Goal: Register for event/course

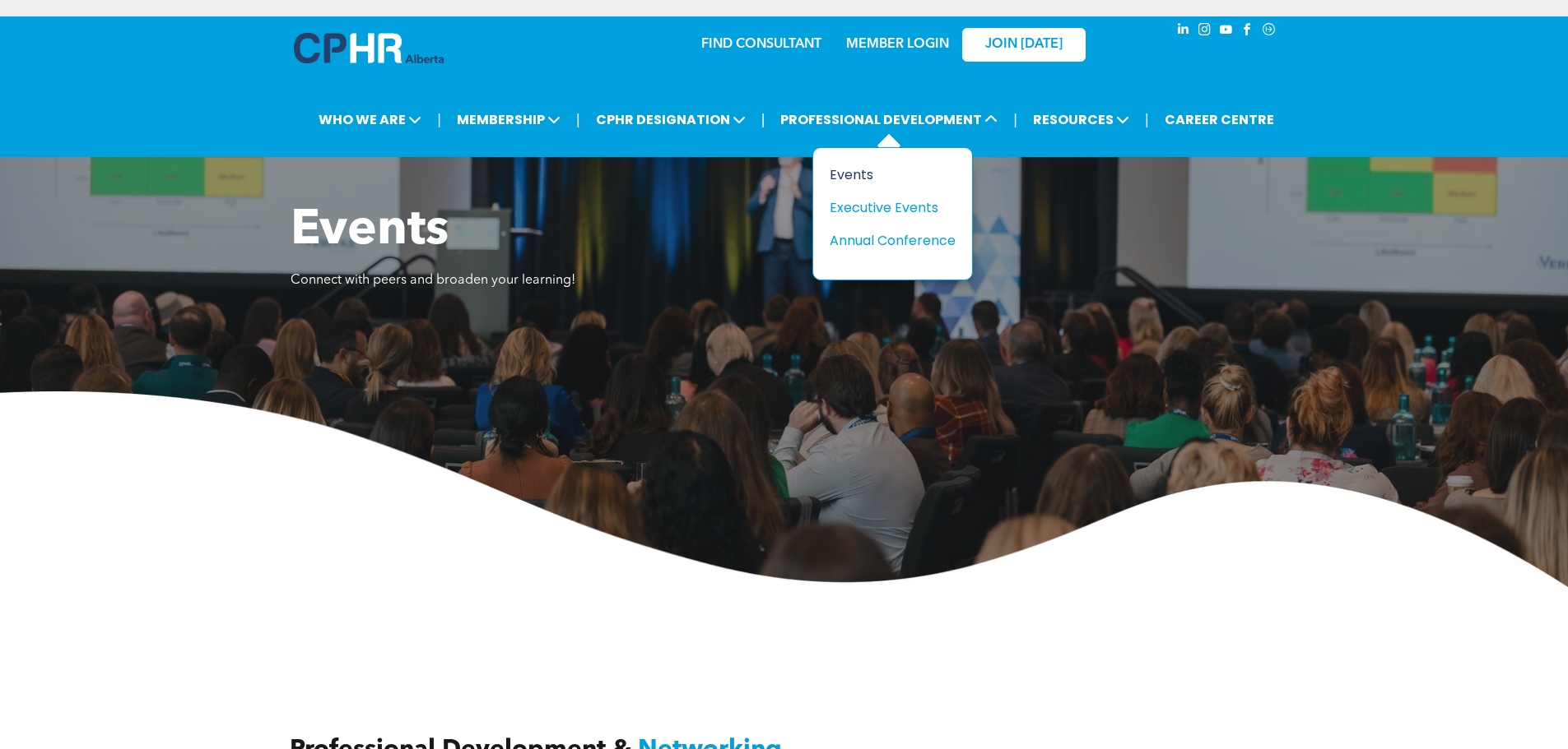
click at [861, 164] on div "Events" at bounding box center [887, 174] width 114 height 21
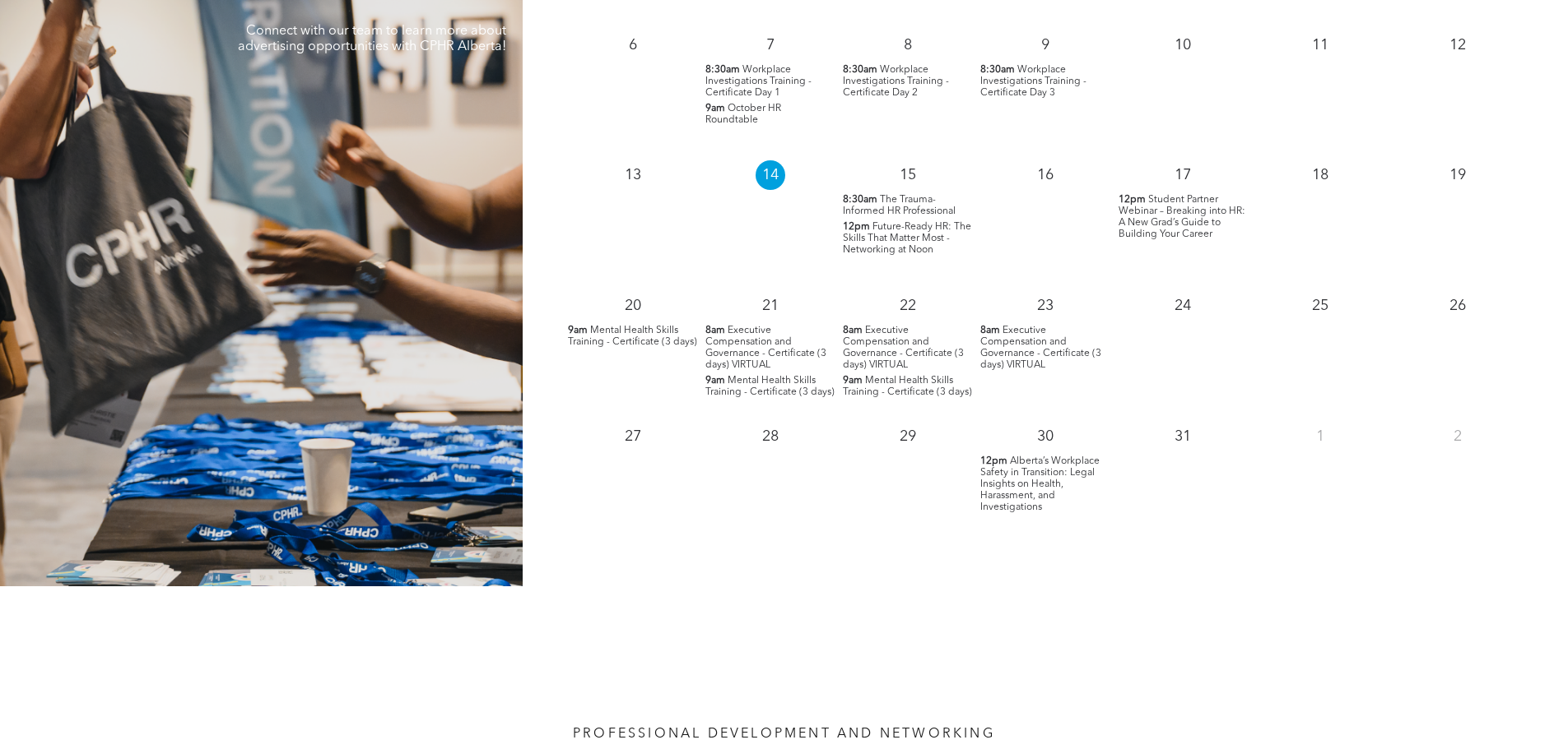
scroll to position [1727, 0]
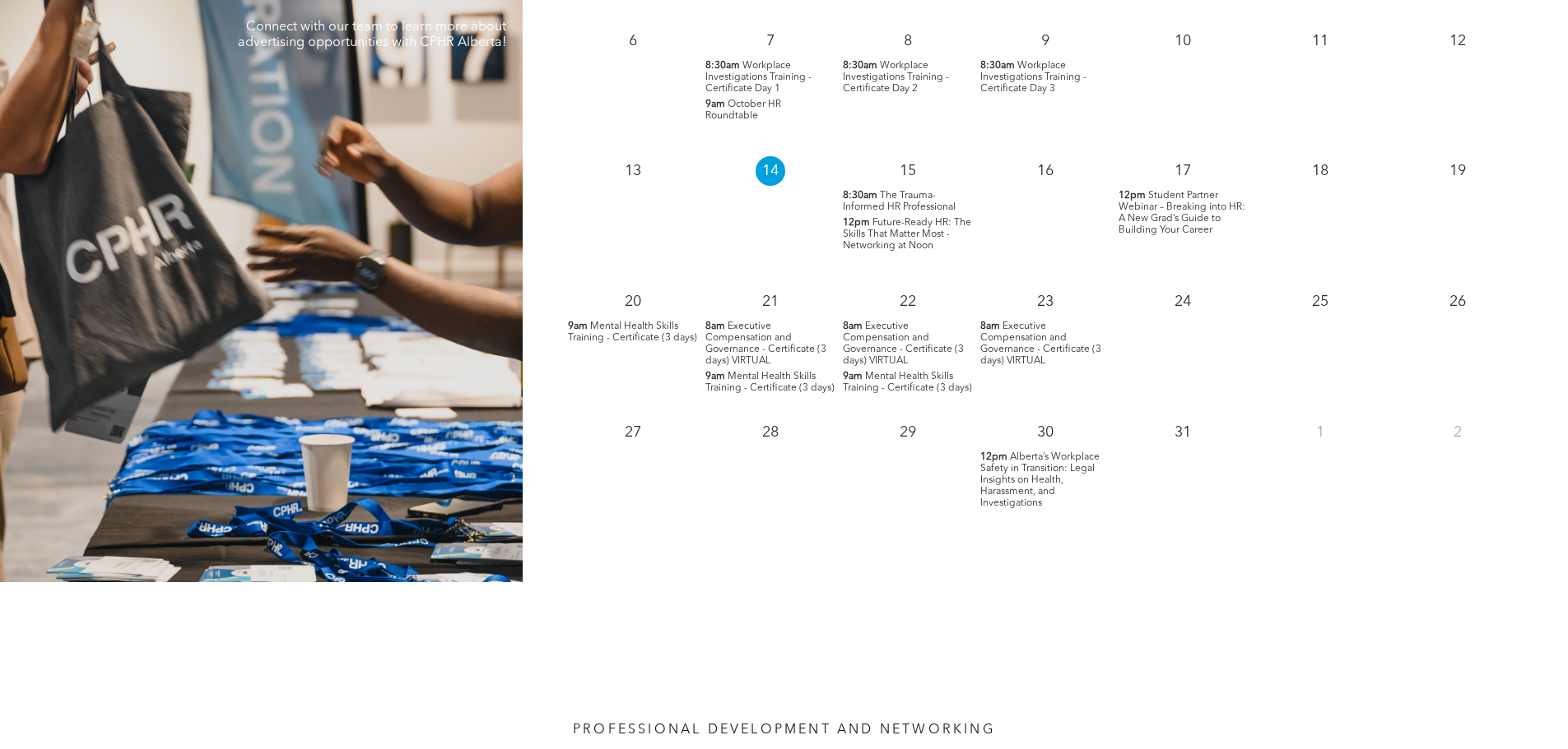
drag, startPoint x: 1042, startPoint y: 449, endPoint x: 1014, endPoint y: 449, distance: 28.0
click at [1014, 452] on span "Alberta’s Workplace Safety in Transition: Legal Insights on Health, Harassment,…" at bounding box center [1040, 480] width 119 height 56
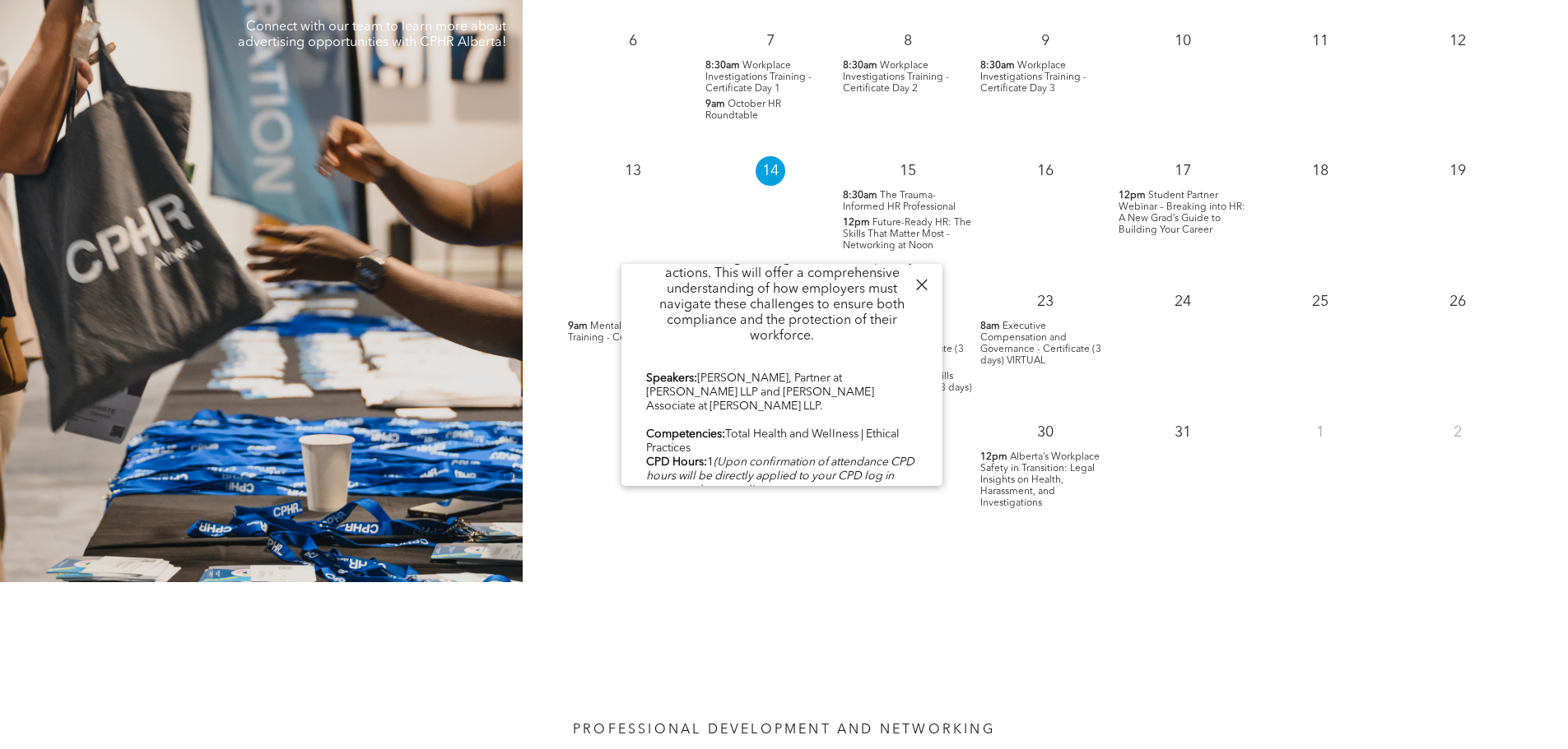
scroll to position [809, 0]
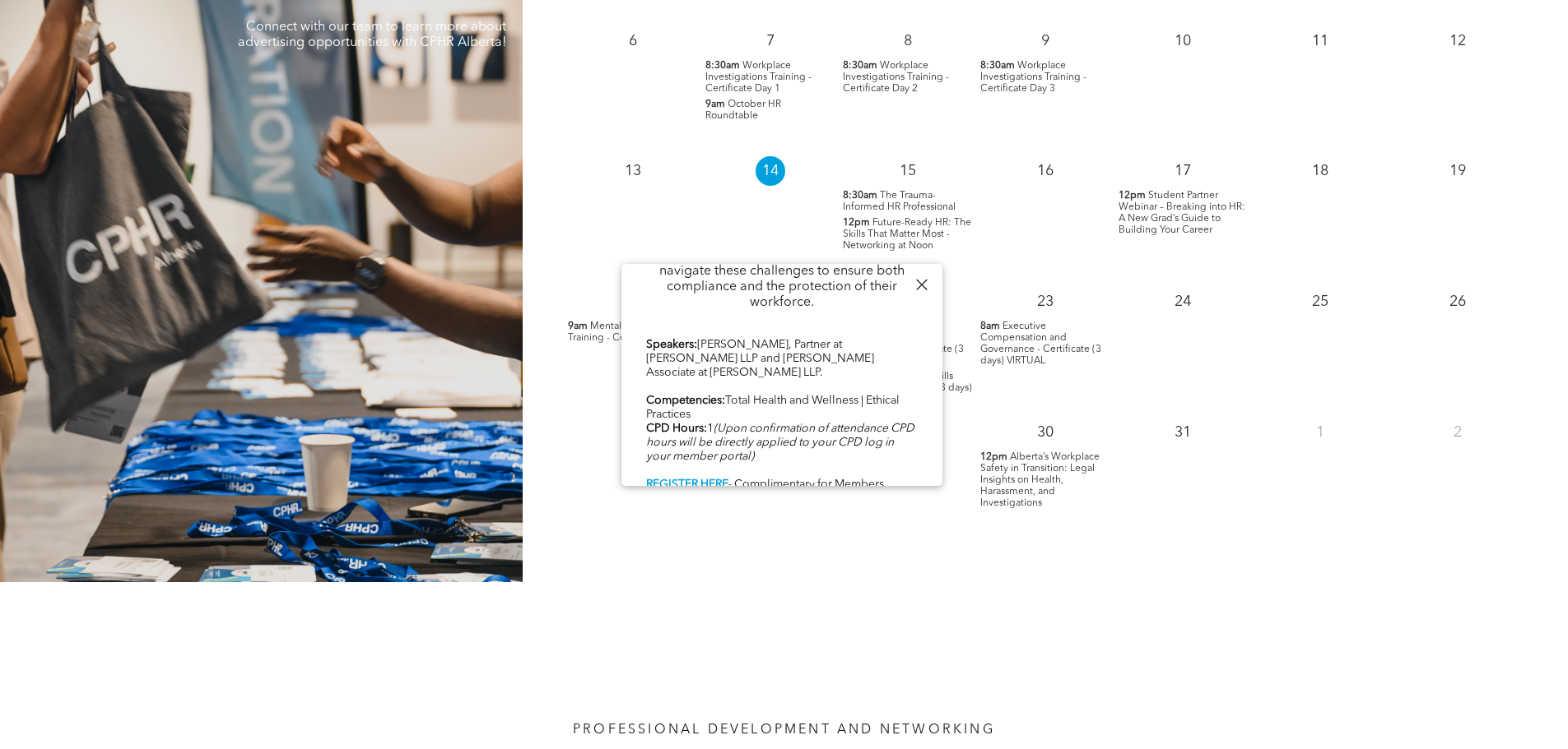
click at [937, 527] on div "October 2025 Mon Tue Wed Thu Fri Sat Sun 29 30 1 9am Emotional Intelligence & T…" at bounding box center [1045, 166] width 1045 height 832
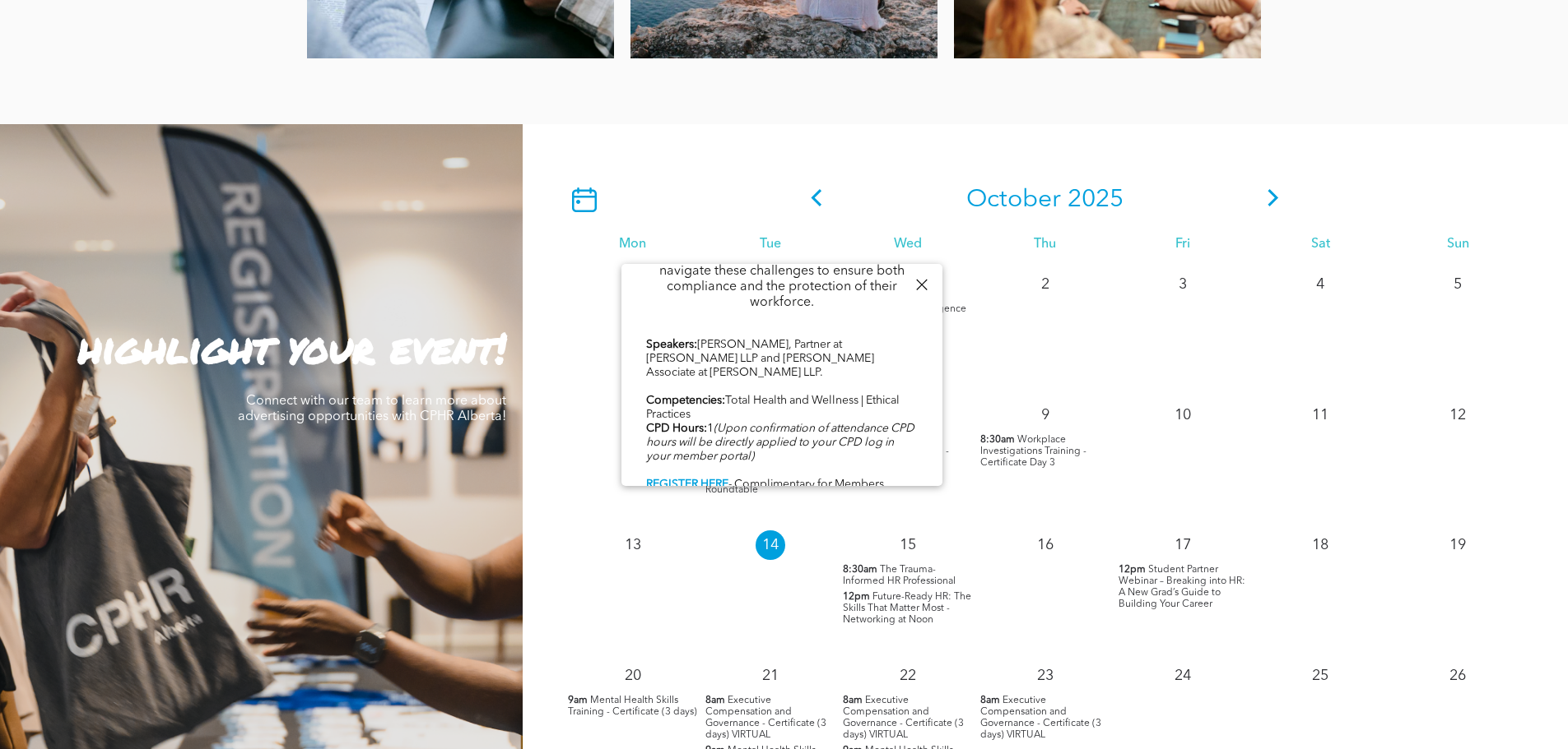
scroll to position [1234, 0]
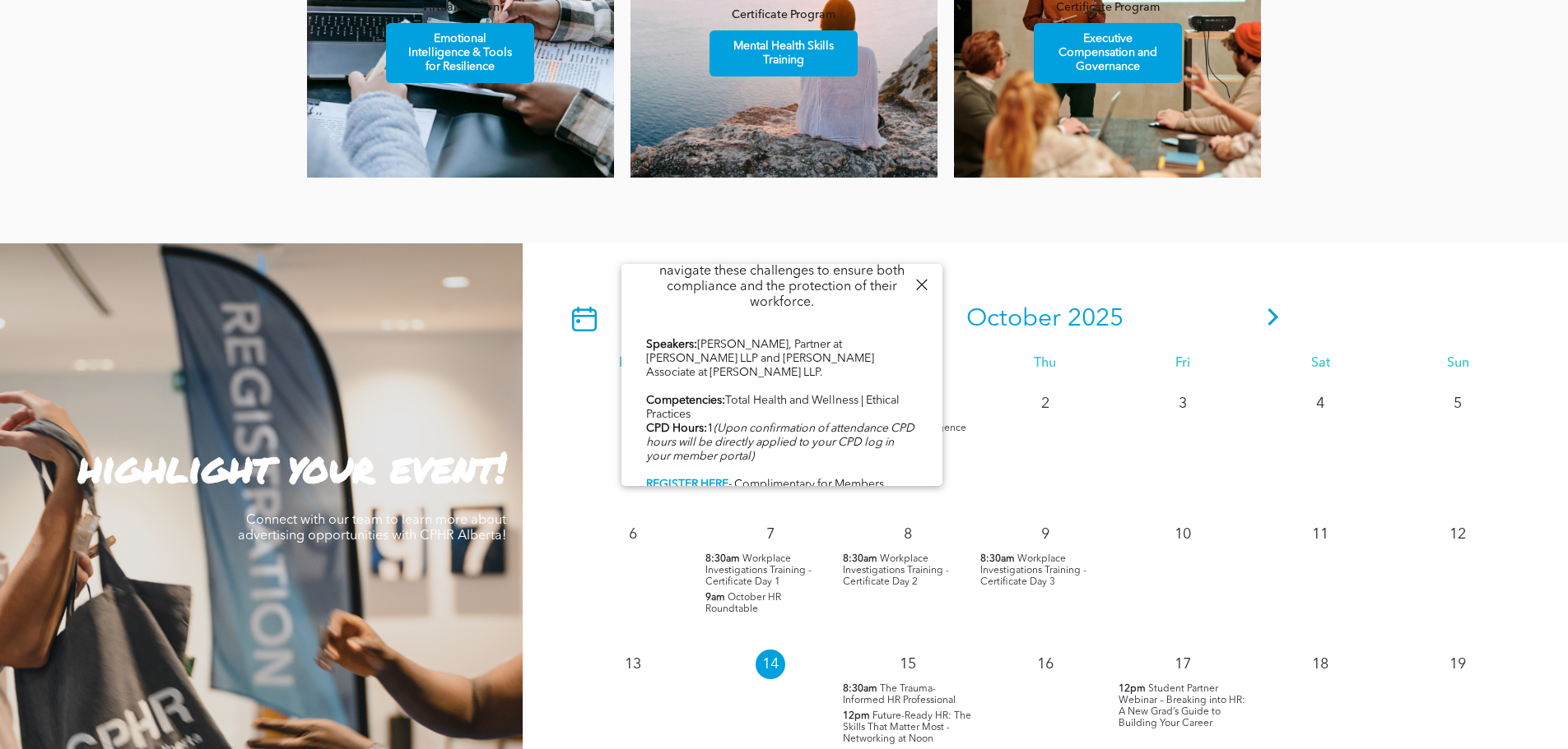
click at [1276, 309] on icon at bounding box center [1273, 317] width 24 height 18
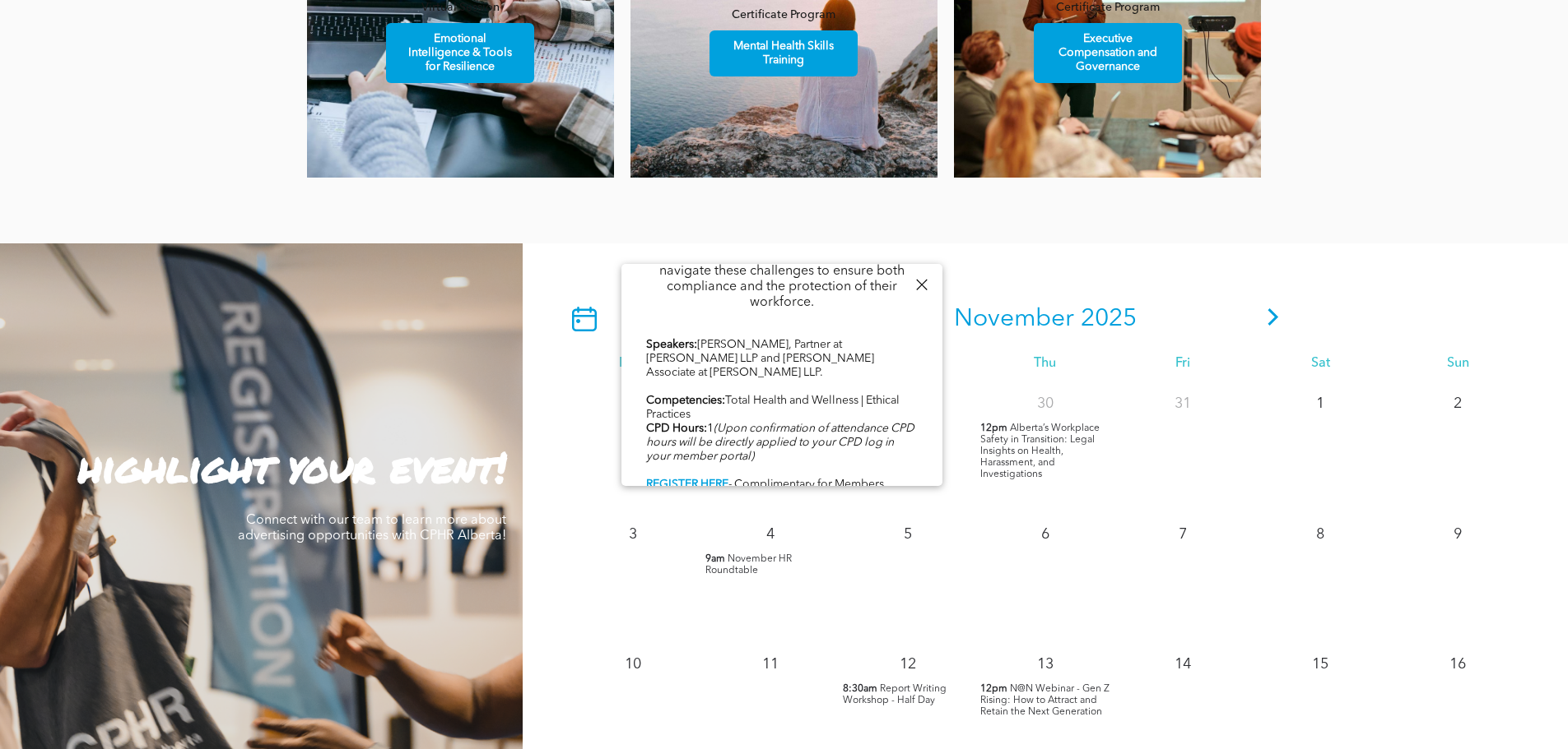
click at [917, 283] on div at bounding box center [921, 285] width 22 height 22
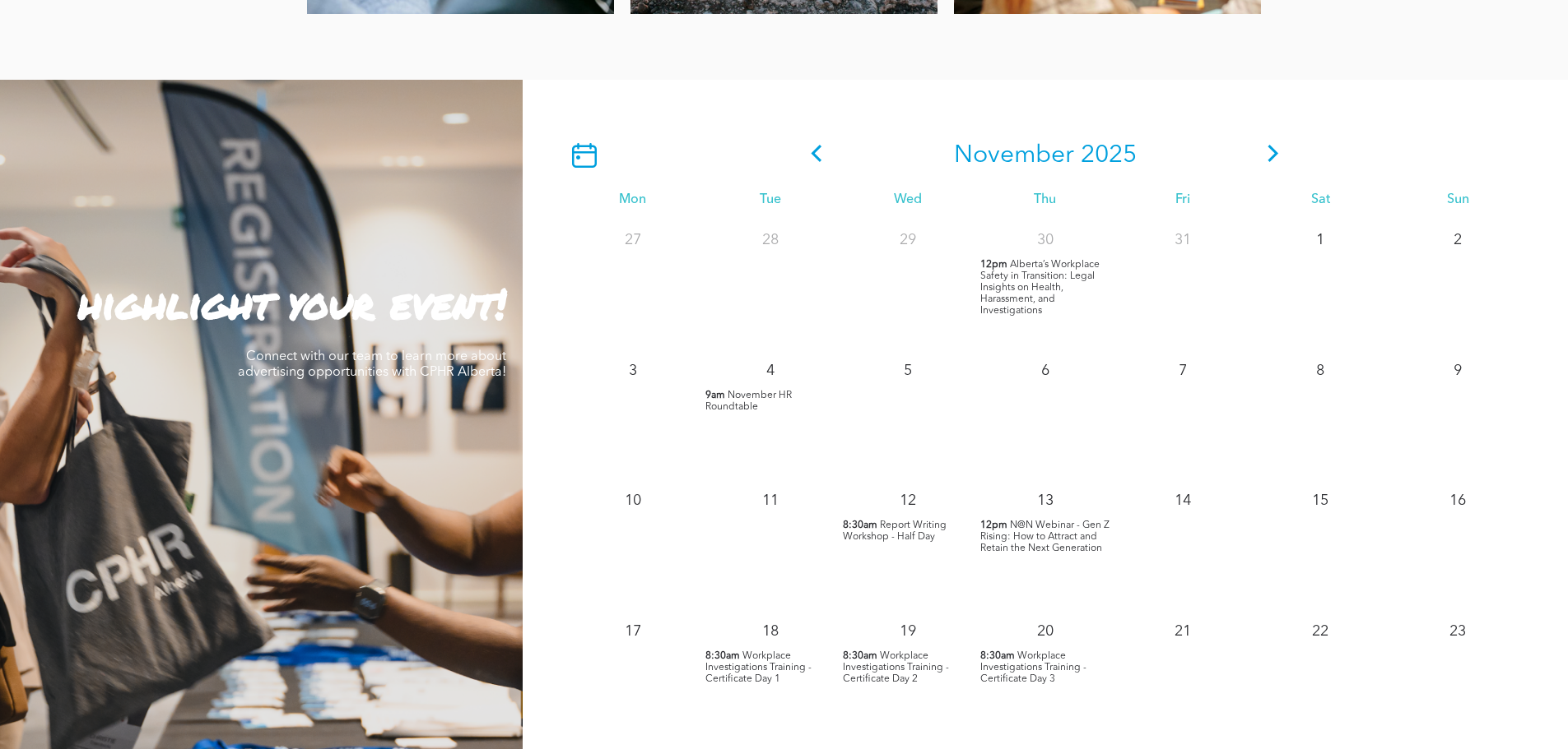
scroll to position [1398, 0]
click at [1014, 532] on span "N@N Webinar - Gen Z Rising: How to Attract and Retain the Next Generation" at bounding box center [1044, 535] width 129 height 33
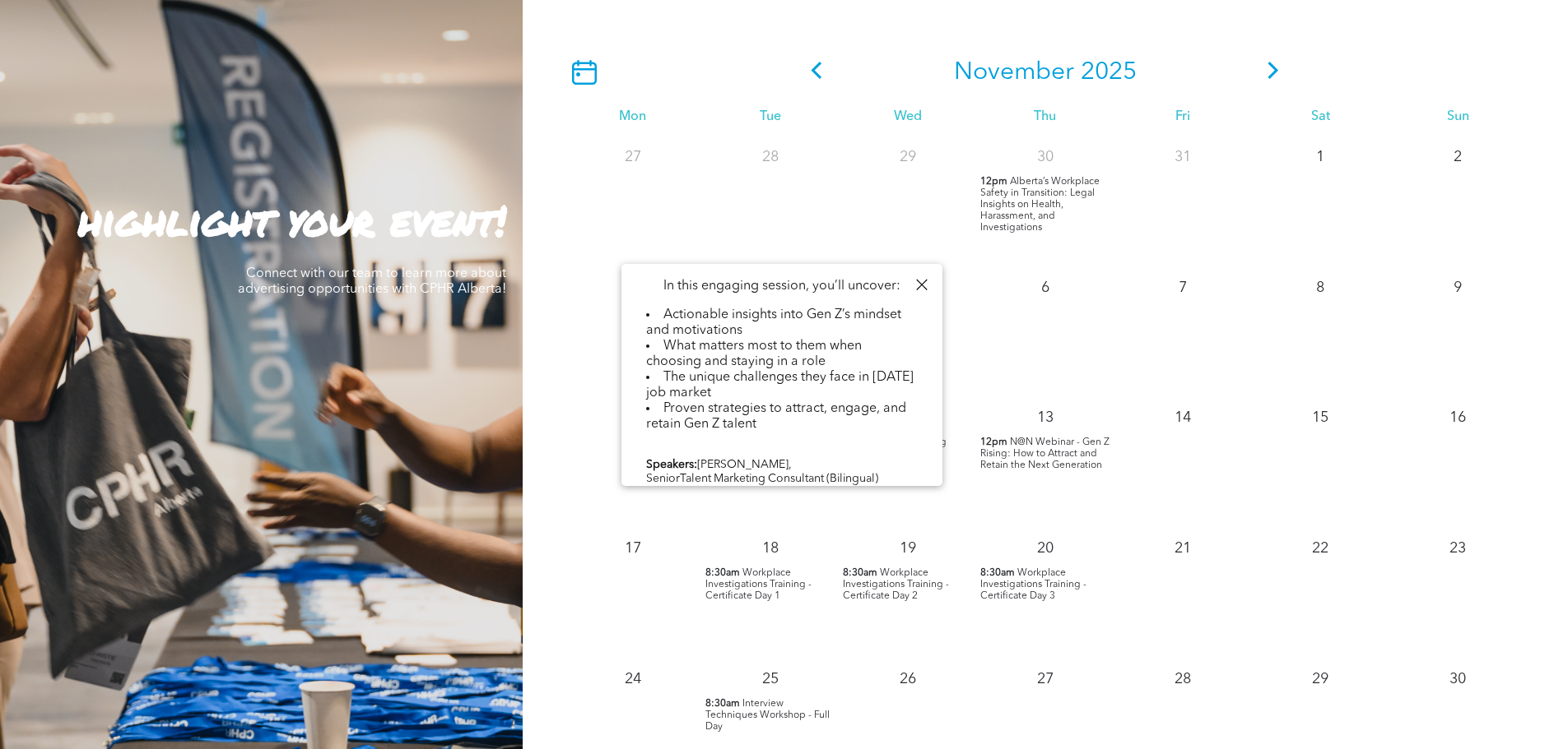
scroll to position [572, 0]
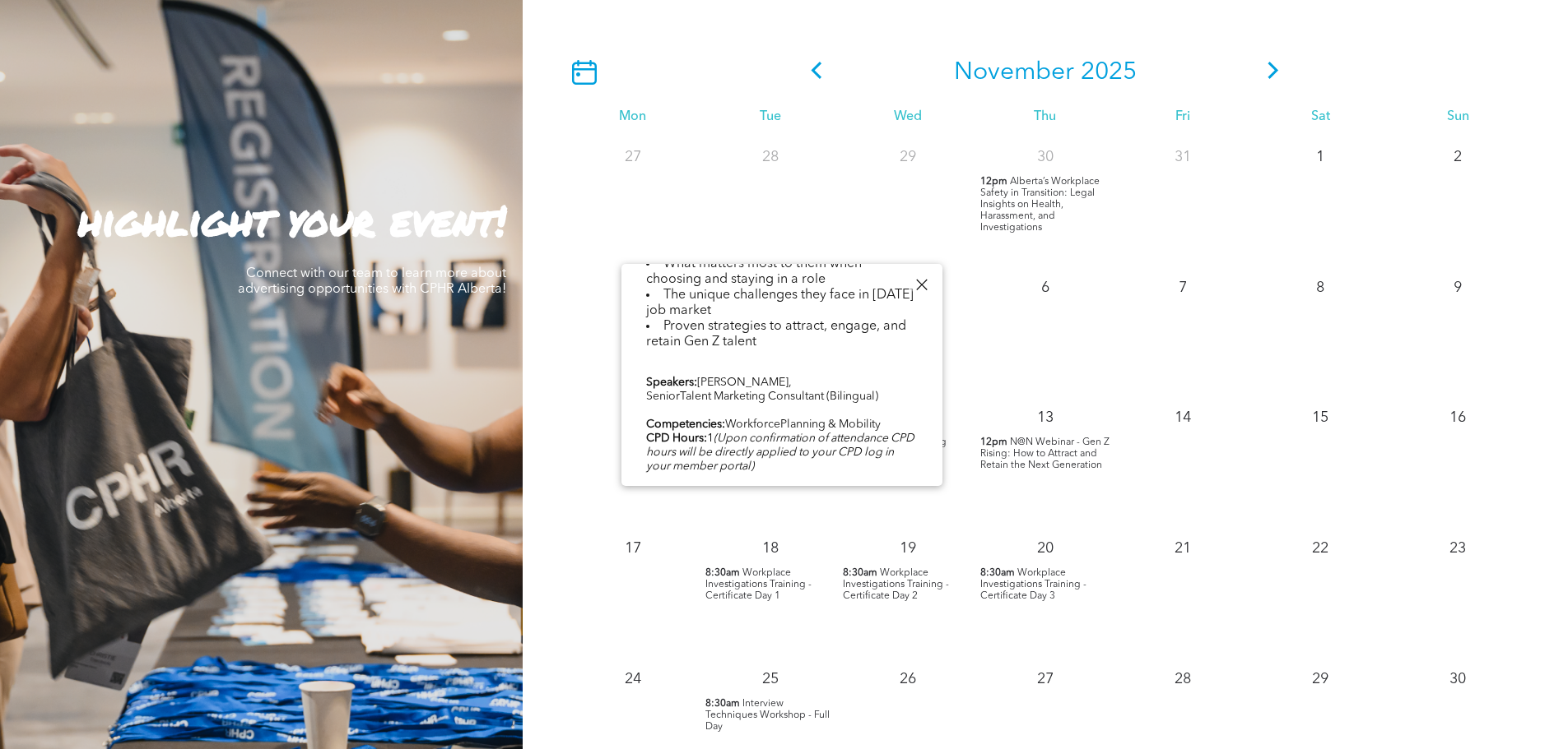
click at [693, 479] on div "Who exactly is Gen Z?Often referred to as Zoomers, this generation includes ind…" at bounding box center [781, 147] width 272 height 713
click at [776, 568] on span "Workplace Investigations Training - Certificate Day 1" at bounding box center [759, 584] width 106 height 33
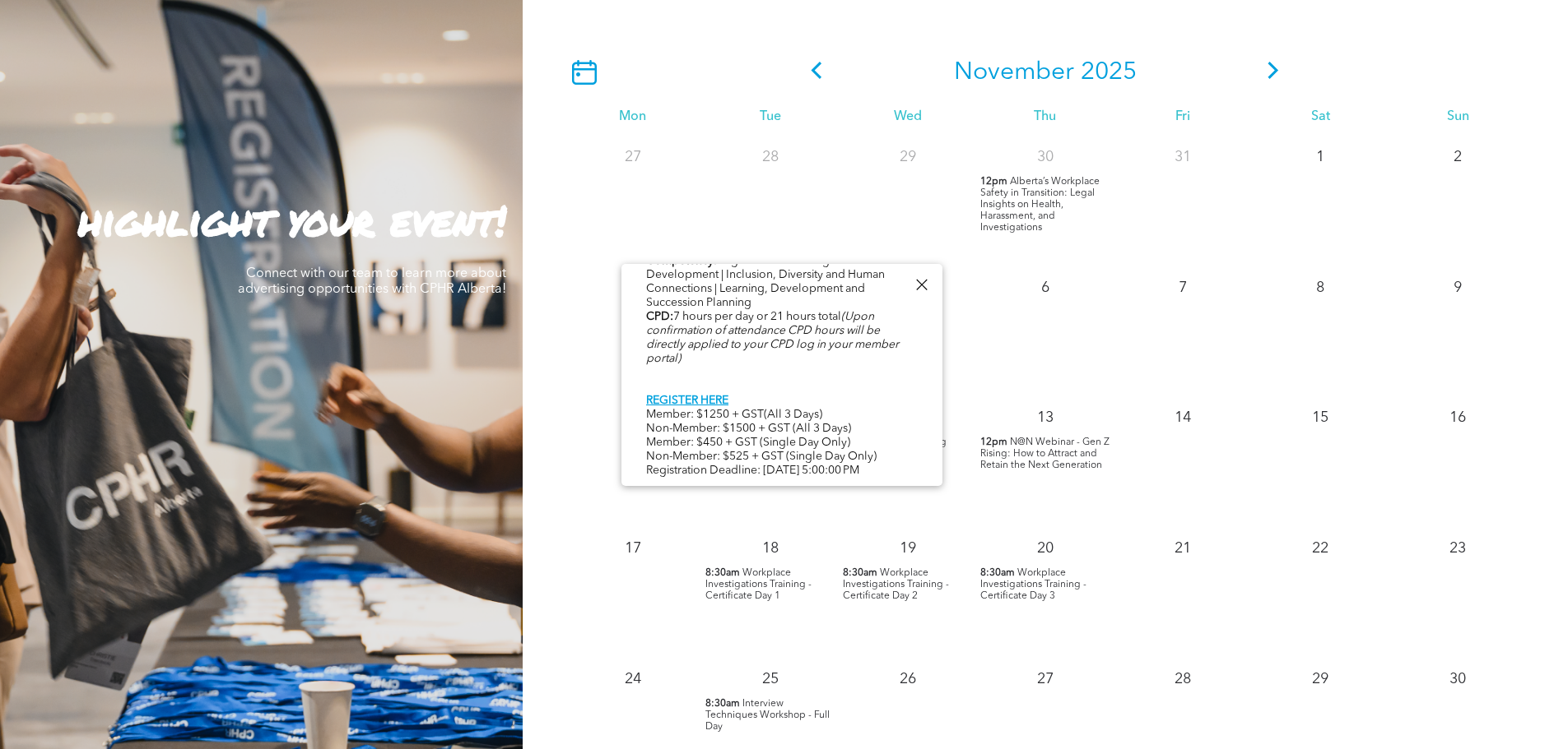
scroll to position [848, 0]
click at [913, 282] on div at bounding box center [921, 285] width 22 height 22
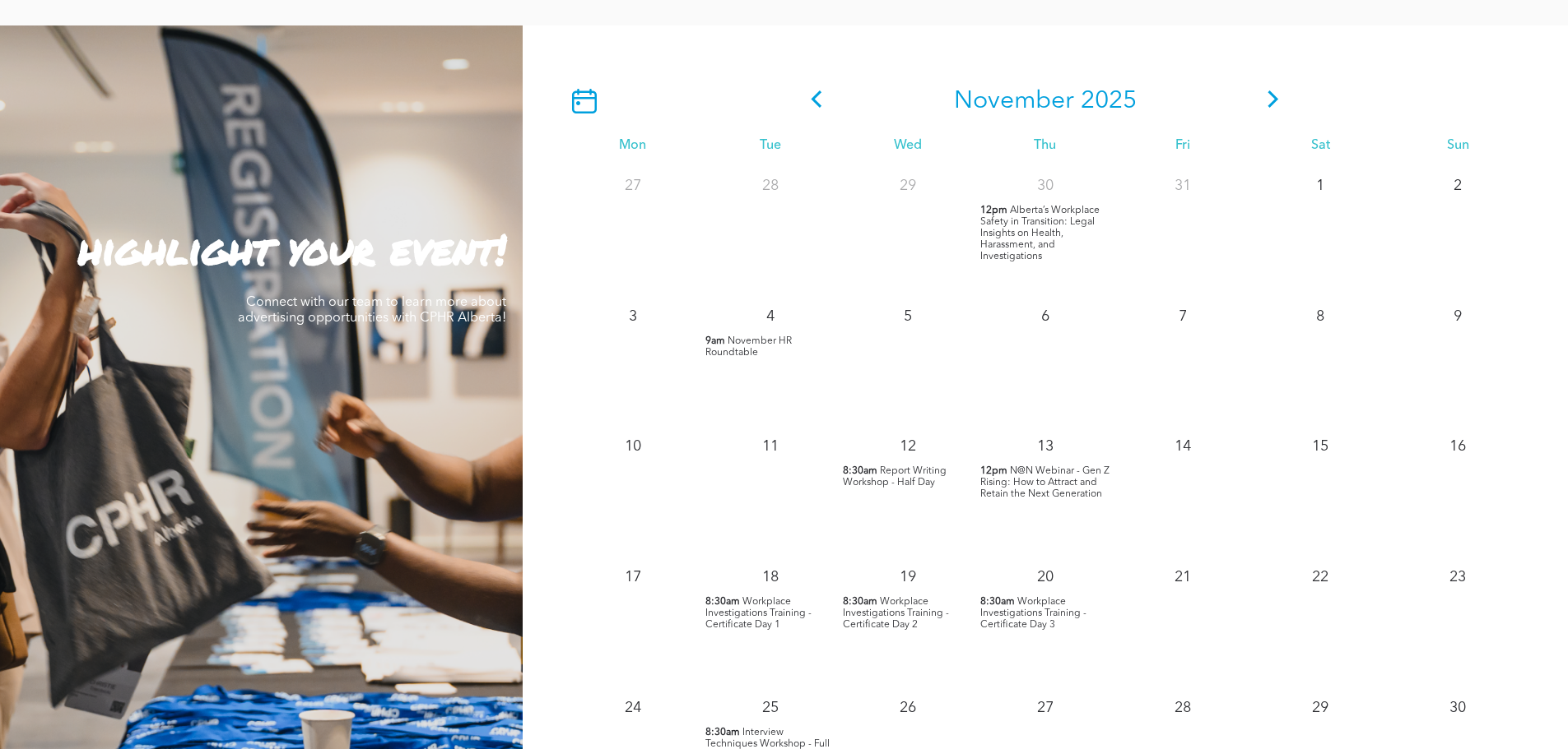
scroll to position [1480, 0]
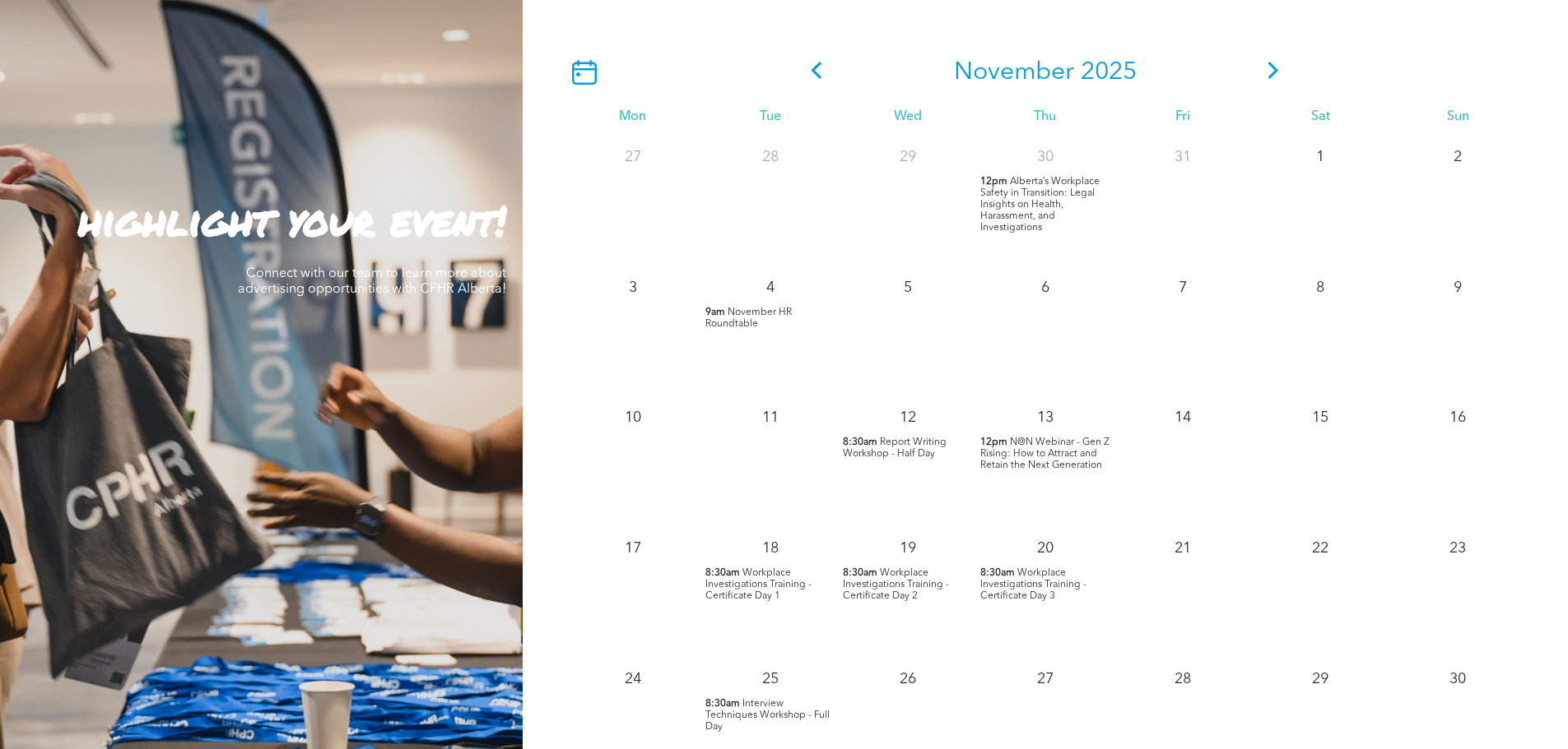
click at [763, 568] on span "Workplace Investigations Training - Certificate Day 1" at bounding box center [759, 584] width 106 height 33
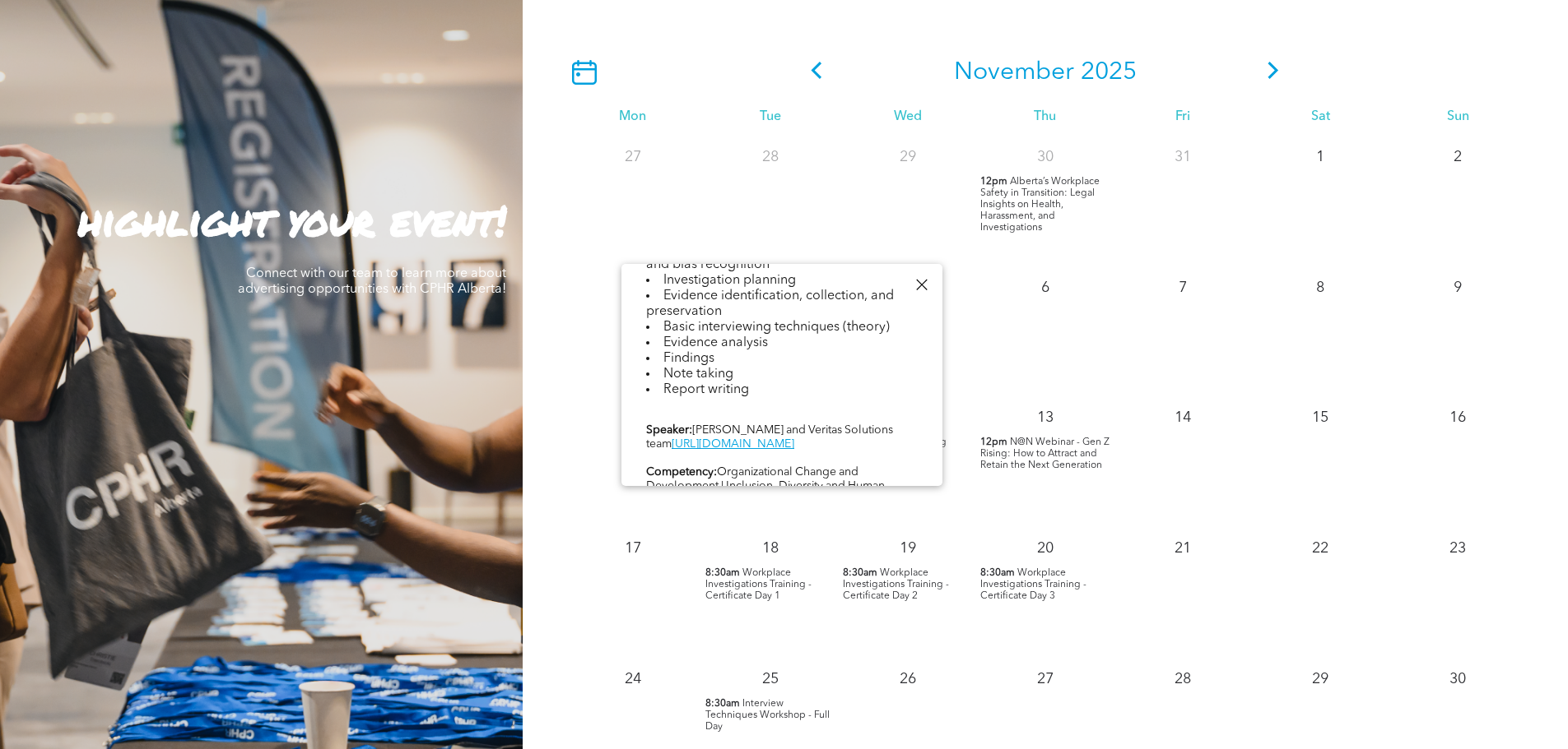
scroll to position [848, 0]
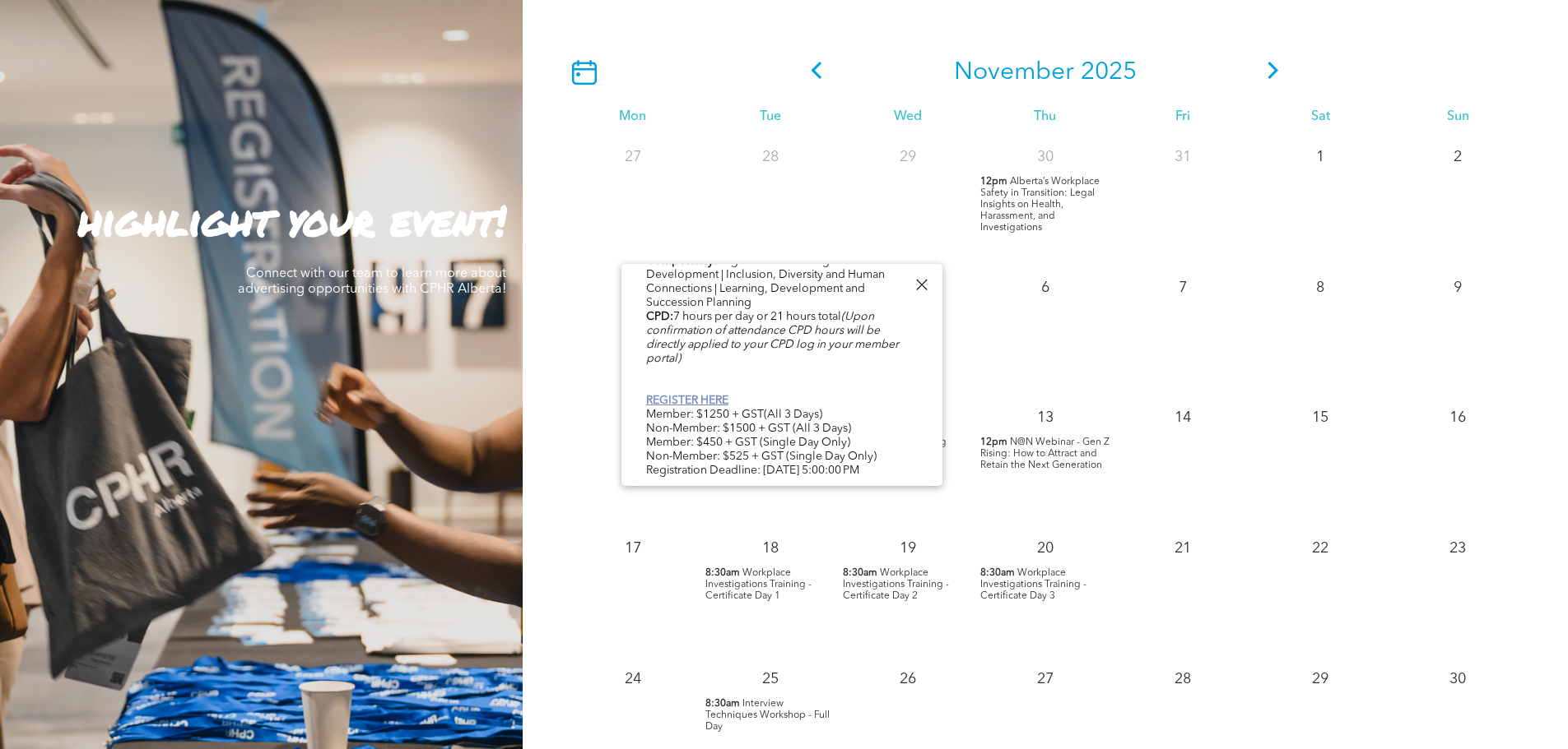
click at [718, 396] on link "REGISTER HERE" at bounding box center [687, 400] width 82 height 11
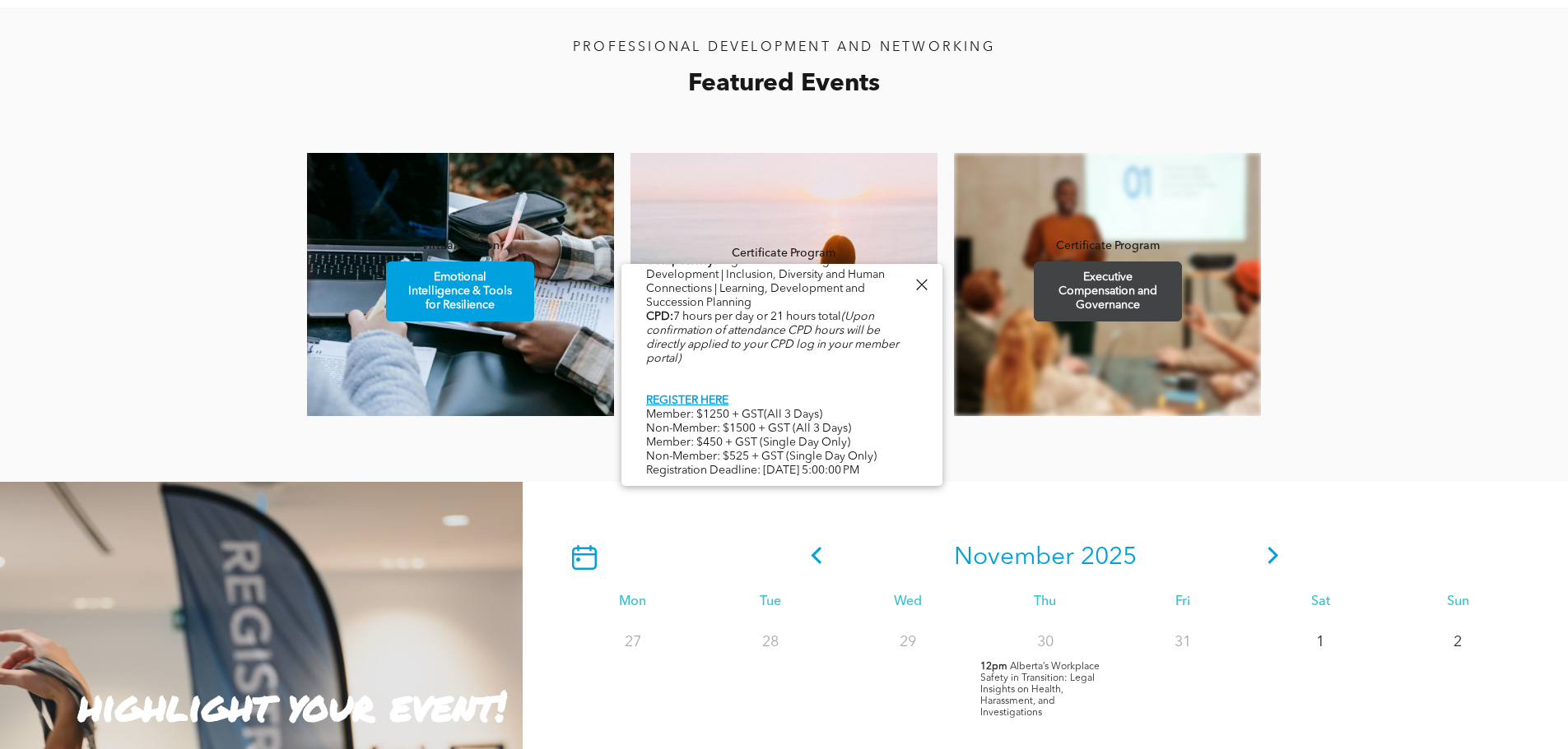
scroll to position [1234, 0]
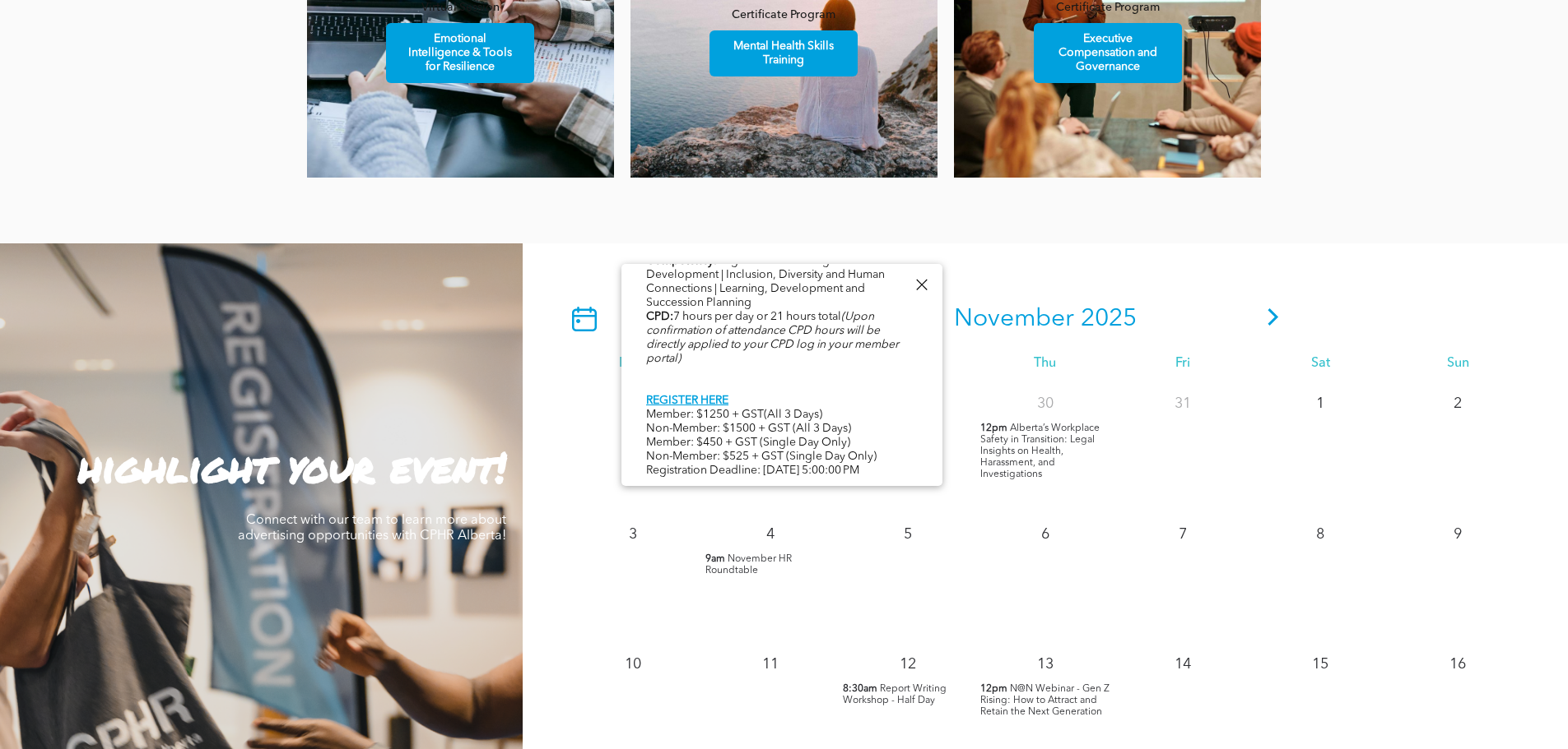
click at [927, 289] on div at bounding box center [921, 285] width 22 height 22
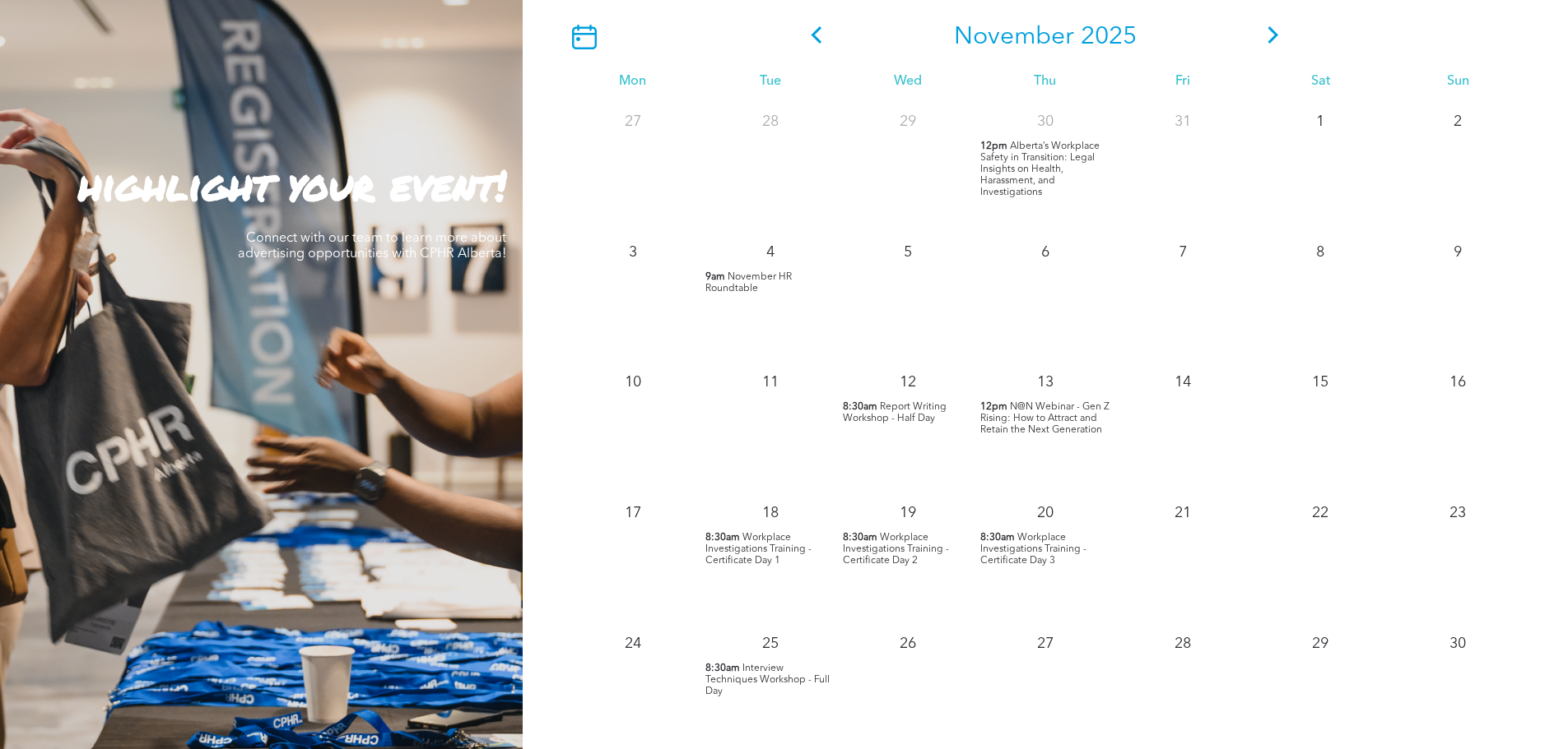
scroll to position [1645, 0]
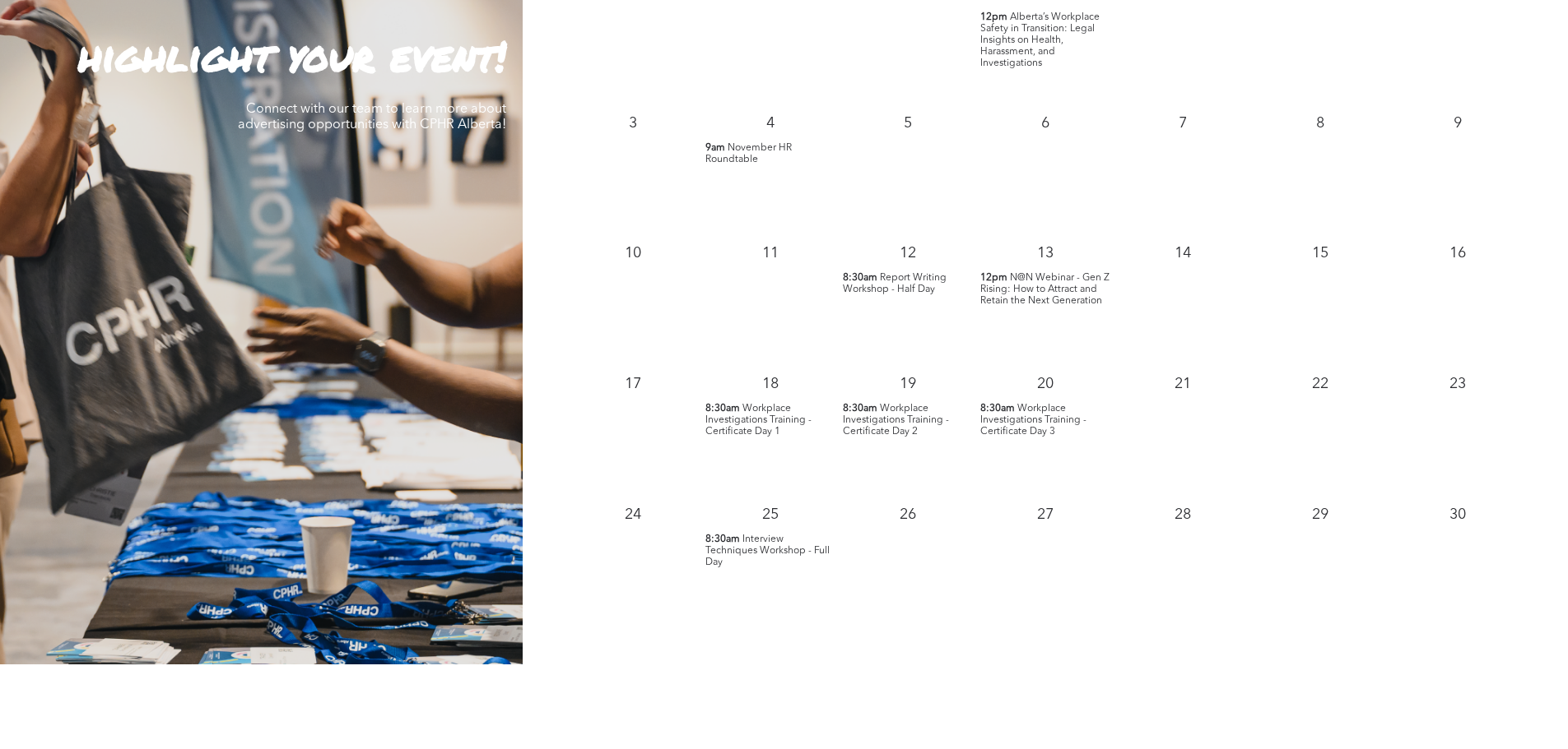
drag, startPoint x: 929, startPoint y: 285, endPoint x: 335, endPoint y: 427, distance: 610.7
click at [335, 427] on div "highlight your event! Connect with our team to learn more about advertising opp…" at bounding box center [261, 248] width 523 height 832
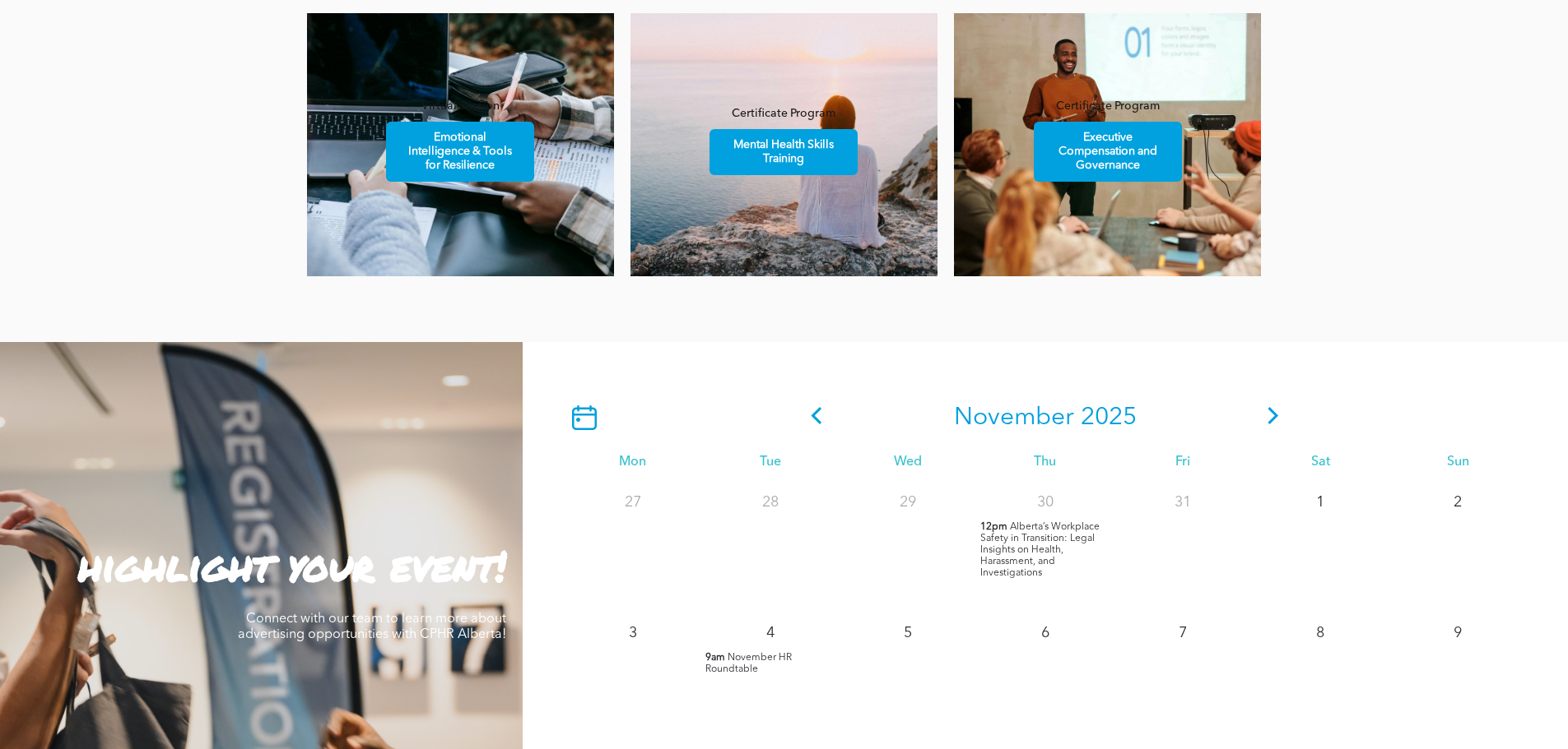
scroll to position [1416, 0]
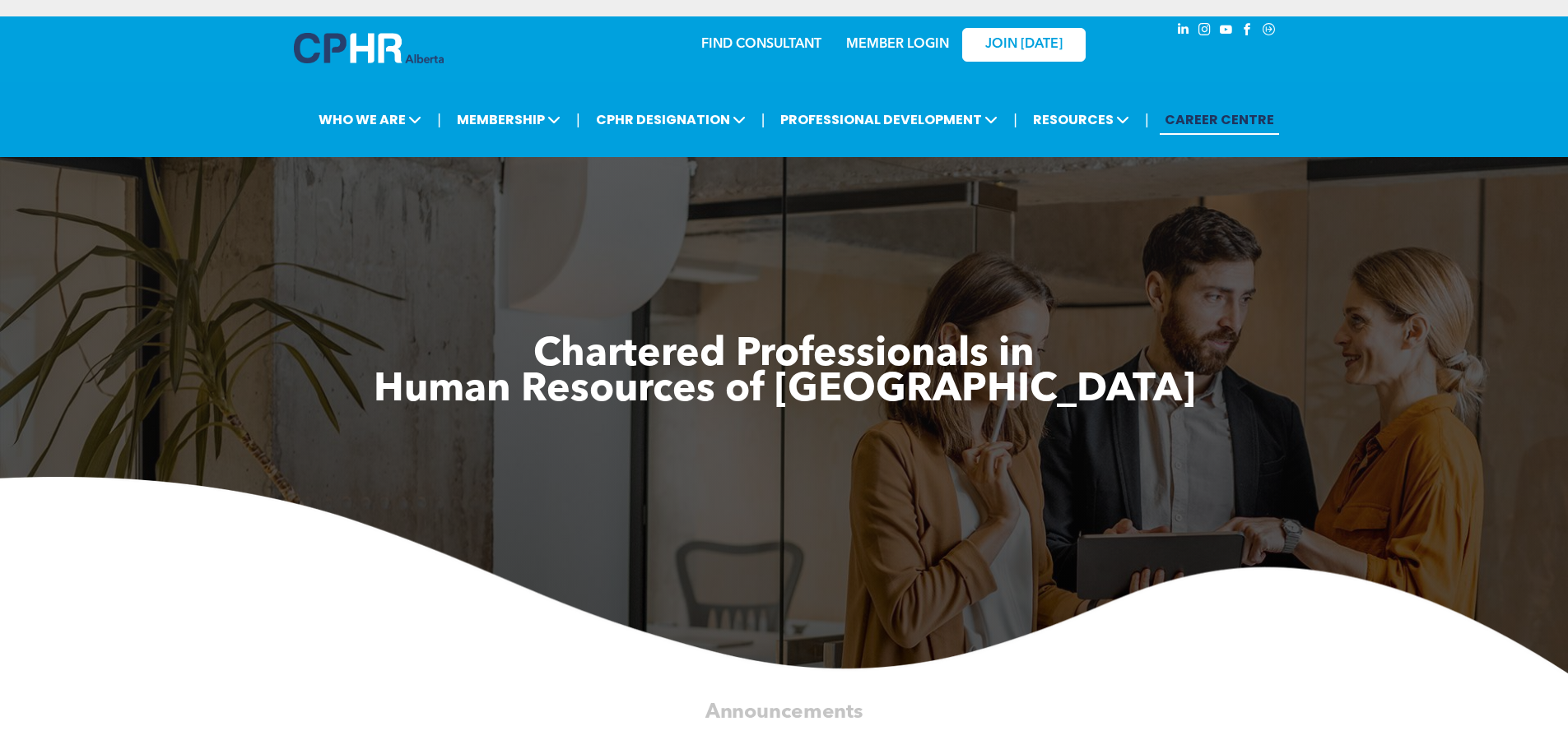
click at [880, 38] on link "MEMBER LOGIN" at bounding box center [898, 45] width 103 height 13
